Goal: Task Accomplishment & Management: Complete application form

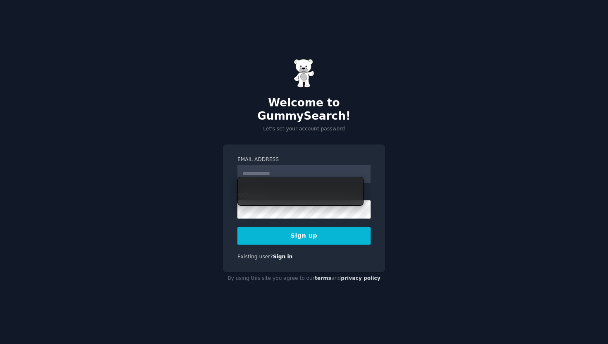
click at [273, 169] on input "Email Address" at bounding box center [303, 174] width 133 height 18
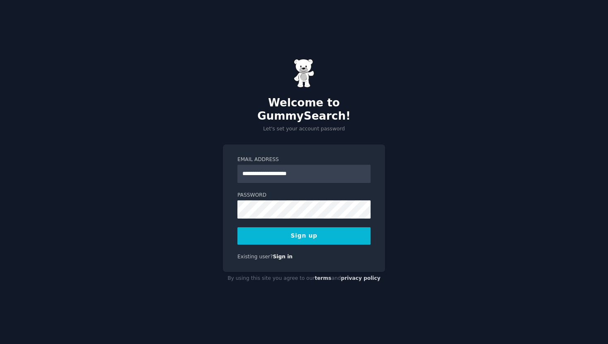
type input "**********"
click at [452, 173] on div "**********" at bounding box center [304, 172] width 608 height 344
click at [311, 227] on button "Sign up" at bounding box center [303, 235] width 133 height 17
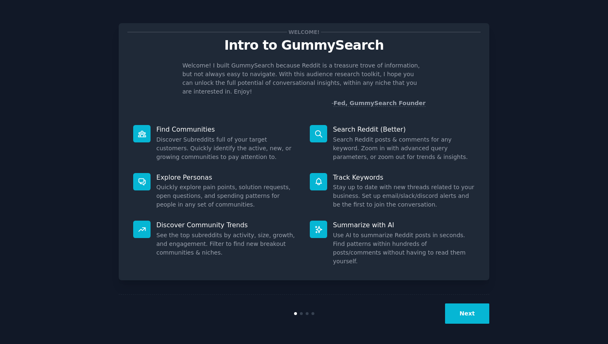
click at [464, 313] on button "Next" at bounding box center [467, 313] width 44 height 20
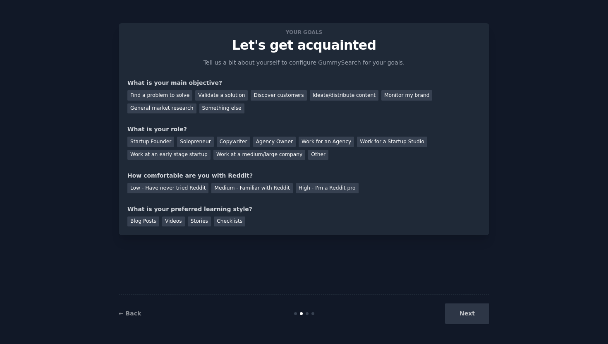
click at [463, 316] on div "Next" at bounding box center [428, 313] width 124 height 20
click at [463, 315] on div "Next" at bounding box center [428, 313] width 124 height 20
click at [316, 249] on div "Your goals Let's get acquainted Tell us a bit about yourself to configure Gummy…" at bounding box center [304, 172] width 371 height 320
click at [307, 313] on div at bounding box center [307, 313] width 3 height 3
click at [306, 313] on div at bounding box center [307, 313] width 3 height 3
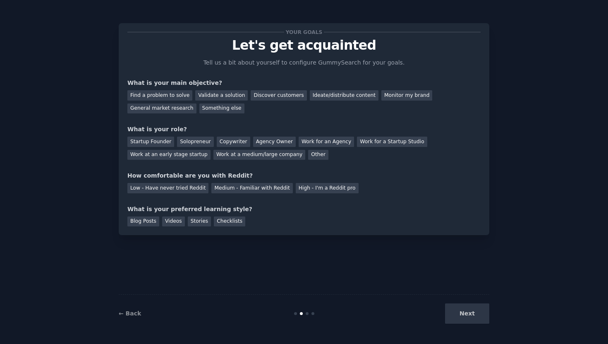
click at [459, 316] on div "Next" at bounding box center [428, 313] width 124 height 20
click at [473, 310] on div "Next" at bounding box center [428, 313] width 124 height 20
